Goal: Task Accomplishment & Management: Use online tool/utility

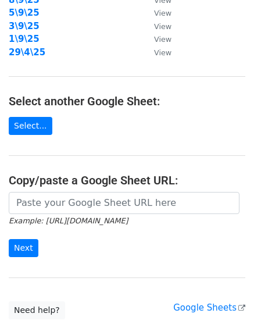
scroll to position [227, 0]
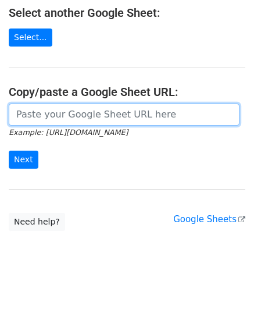
click at [100, 113] on input "url" at bounding box center [124, 115] width 231 height 22
paste input "https://docs.google.com/spreadsheets/d/11UtZ_Hx5roB_1Vqo-9W51DTxLP18lTpTvcqy7mu…"
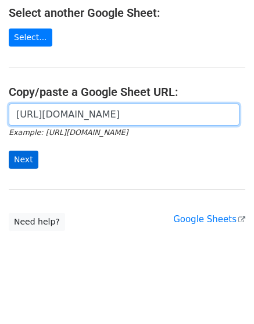
scroll to position [0, 248]
type input "https://docs.google.com/spreadsheets/d/11UtZ_Hx5roB_1Vqo-9W51DTxLP18lTpTvcqy7mu…"
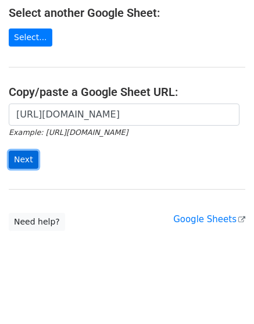
scroll to position [0, 0]
click at [13, 151] on input "Next" at bounding box center [24, 160] width 30 height 18
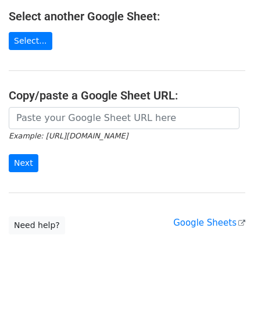
scroll to position [218, 0]
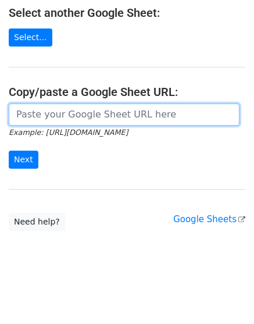
drag, startPoint x: 74, startPoint y: 112, endPoint x: 65, endPoint y: 120, distance: 12.5
click at [74, 112] on input "url" at bounding box center [124, 115] width 231 height 22
paste input "[URL][DOMAIN_NAME]"
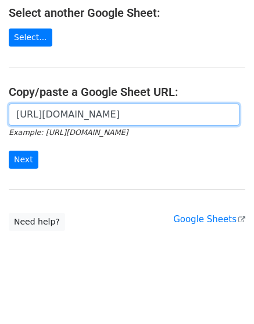
scroll to position [0, 248]
type input "[URL][DOMAIN_NAME]"
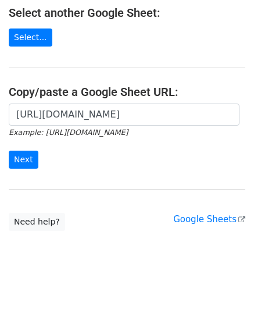
scroll to position [0, 0]
click at [26, 148] on form "https://docs.google.com/spreadsheets/d/11UtZ_Hx5roB_1Vqo-9W51DTxLP18lTpTvcqy7mu…" at bounding box center [127, 136] width 237 height 65
click at [27, 159] on input "Next" at bounding box center [24, 160] width 30 height 18
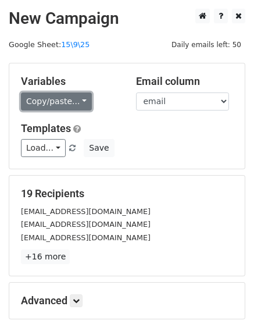
click at [58, 97] on link "Copy/paste..." at bounding box center [56, 102] width 71 height 18
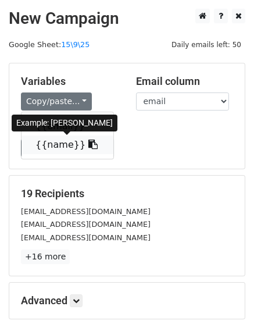
click at [56, 141] on link "{{name}}" at bounding box center [68, 145] width 92 height 19
